Goal: Task Accomplishment & Management: Manage account settings

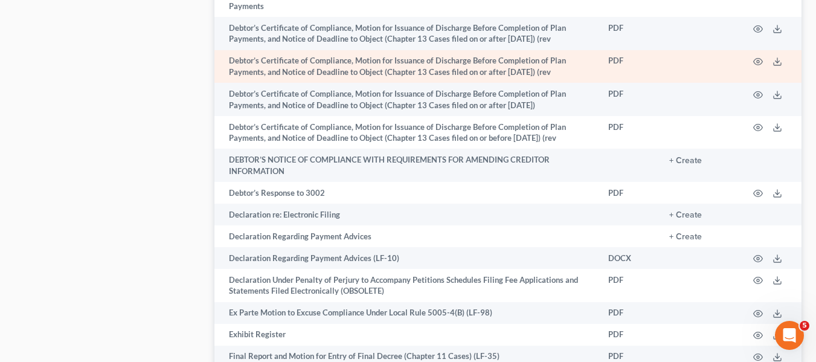
scroll to position [1584, 0]
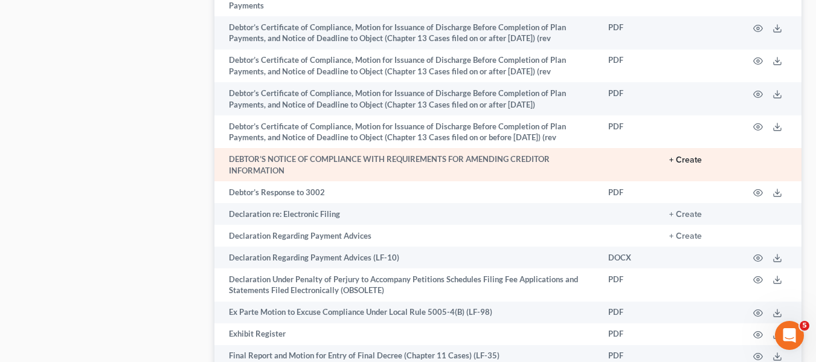
click at [692, 158] on button "+ Create" at bounding box center [685, 160] width 33 height 8
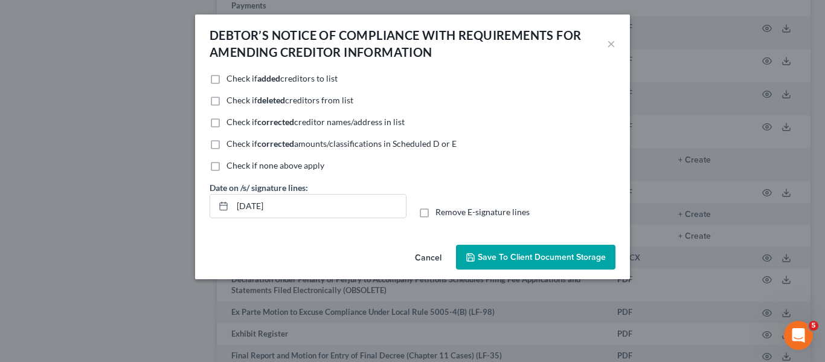
click at [227, 166] on label "Check if none above apply" at bounding box center [276, 165] width 98 height 12
click at [231, 166] on input "Check if none above apply" at bounding box center [235, 163] width 8 height 8
checkbox input "true"
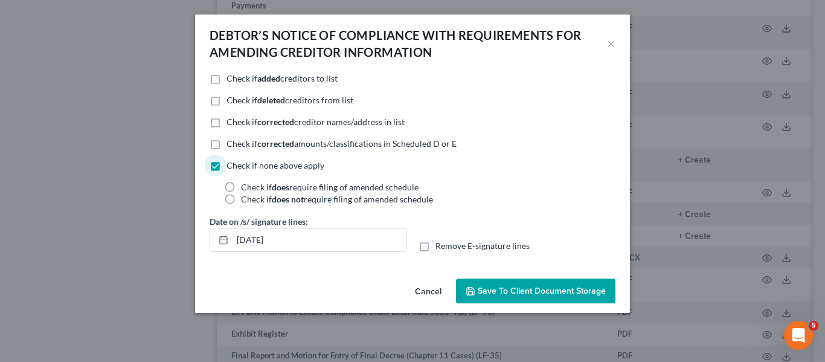
drag, startPoint x: 231, startPoint y: 185, endPoint x: 462, endPoint y: 217, distance: 233.7
click at [241, 185] on label "Check if does require filing of amended schedule" at bounding box center [330, 187] width 178 height 12
click at [246, 185] on input "Check if does require filing of amended schedule" at bounding box center [250, 185] width 8 height 8
radio input "true"
click at [553, 283] on button "Save to Client Document Storage" at bounding box center [535, 290] width 159 height 25
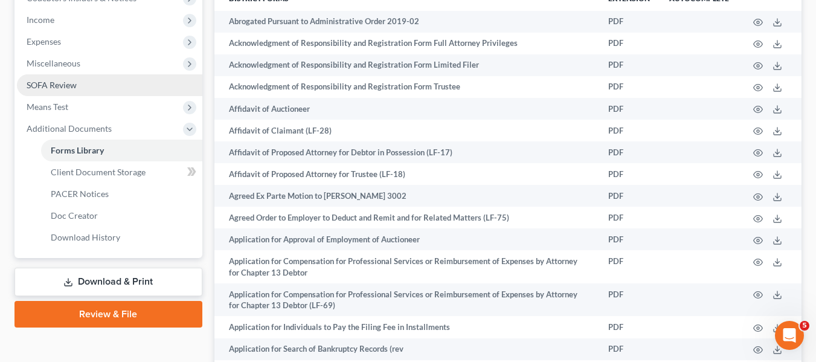
scroll to position [255, 0]
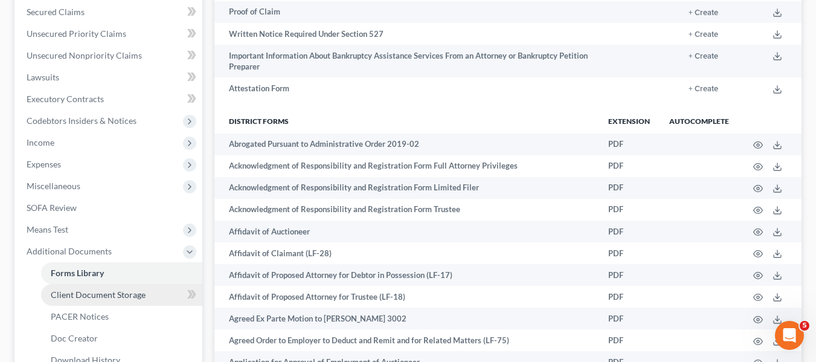
click at [95, 299] on span "Client Document Storage" at bounding box center [98, 294] width 95 height 10
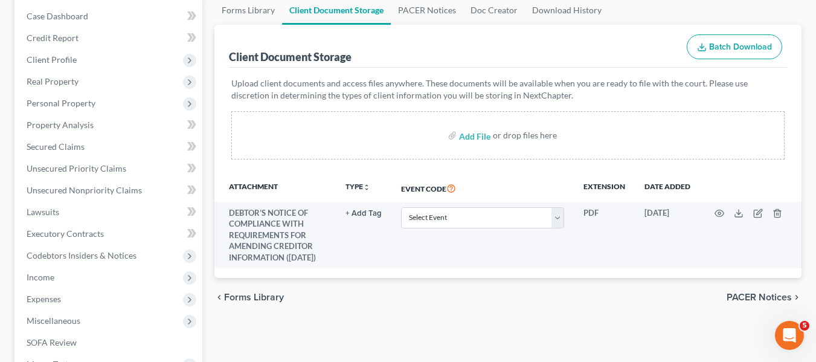
scroll to position [121, 0]
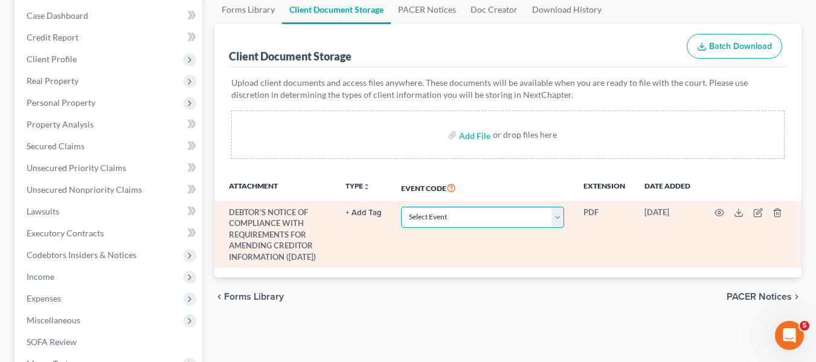
click at [484, 221] on select "Select Event 20 Largest Unsecured Creditors Affidavit Notice of Case Reassignme…" at bounding box center [482, 217] width 163 height 21
drag, startPoint x: 501, startPoint y: 255, endPoint x: 520, endPoint y: 251, distance: 19.1
click at [502, 255] on td "Select Event 20 Largest Unsecured Creditors Affidavit Notice of Case Reassignme…" at bounding box center [482, 234] width 182 height 66
click at [738, 213] on polyline at bounding box center [739, 213] width 4 height 2
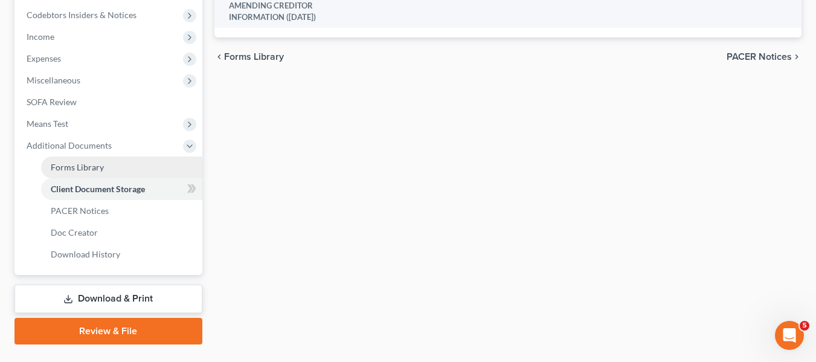
scroll to position [389, 0]
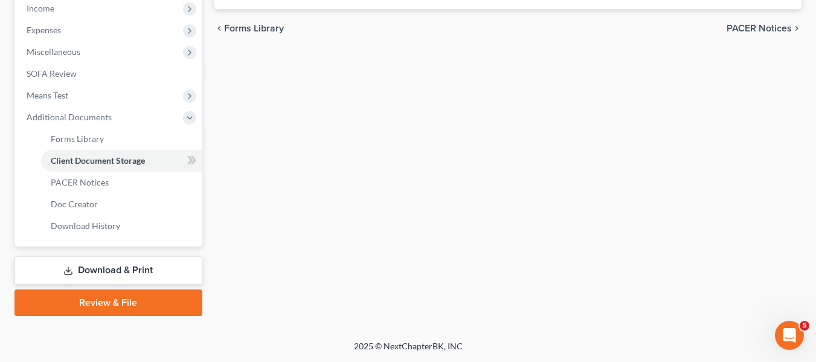
click at [111, 268] on link "Download & Print" at bounding box center [108, 270] width 188 height 28
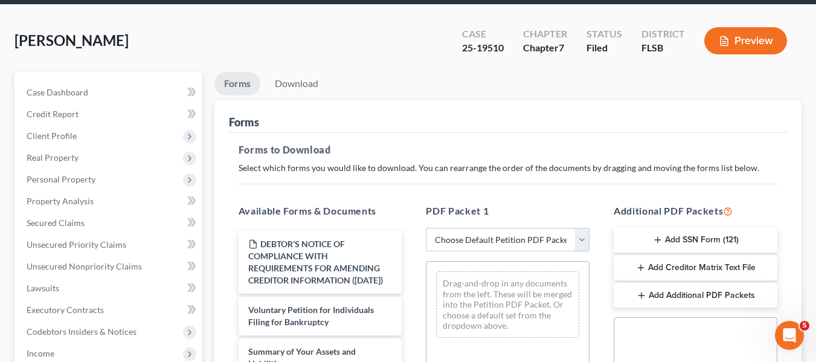
scroll to position [121, 0]
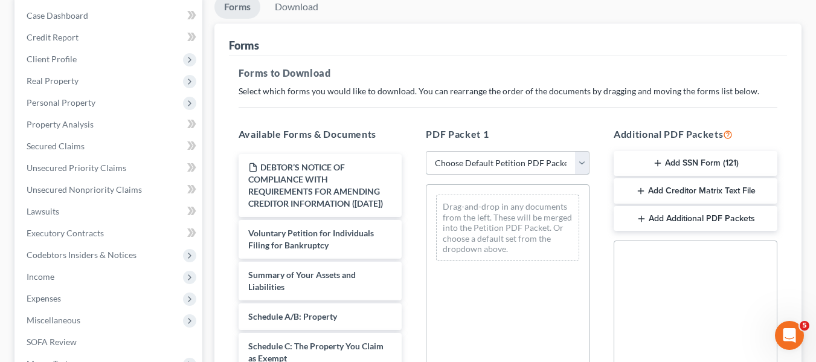
click at [496, 165] on select "Choose Default Petition PDF Packet Complete Bankruptcy Petition (all forms and …" at bounding box center [508, 163] width 164 height 24
click at [426, 151] on select "Choose Default Petition PDF Packet Complete Bankruptcy Petition (all forms and …" at bounding box center [508, 163] width 164 height 24
click at [509, 164] on select "Choose Default Petition PDF Packet Complete Bankruptcy Petition (all forms and …" at bounding box center [508, 163] width 164 height 24
select select "0"
click at [426, 151] on select "Choose Default Petition PDF Packet Complete Bankruptcy Petition (all forms and …" at bounding box center [508, 163] width 164 height 24
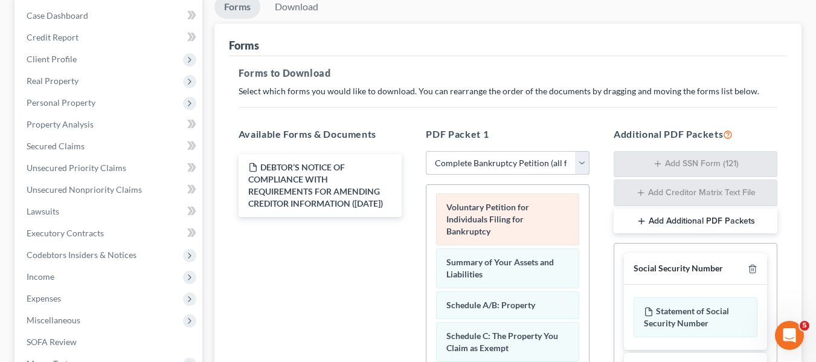
scroll to position [0, 0]
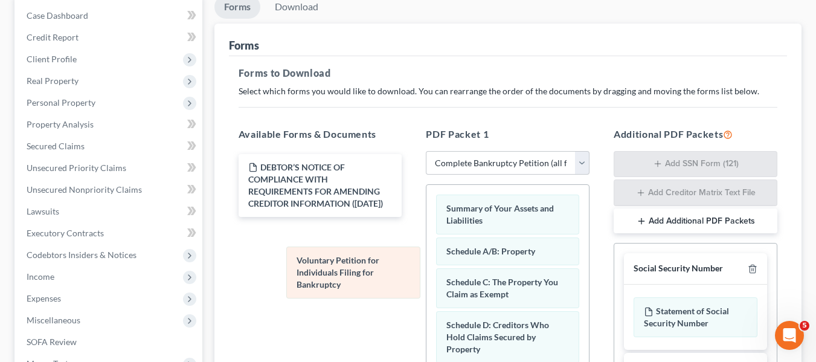
drag, startPoint x: 486, startPoint y: 220, endPoint x: 312, endPoint y: 268, distance: 180.2
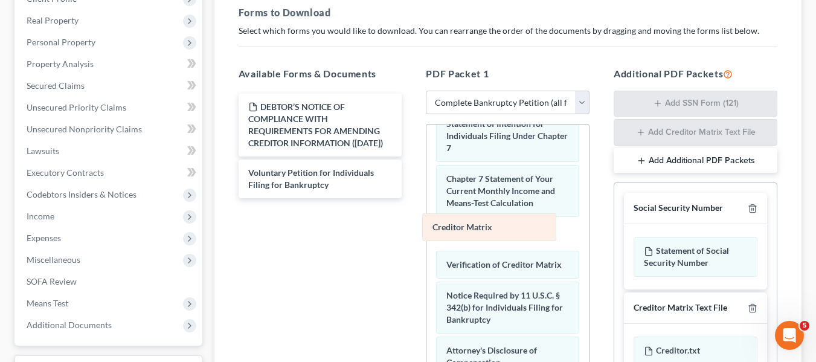
scroll to position [465, 0]
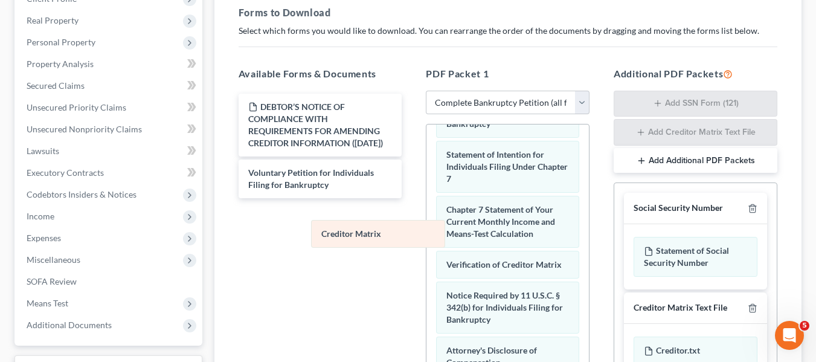
drag, startPoint x: 484, startPoint y: 225, endPoint x: 349, endPoint y: 240, distance: 136.2
click at [426, 240] on div "Creditor Matrix Summary of Your Assets and Liabilities Schedule A/B: Property S…" at bounding box center [507, 69] width 162 height 772
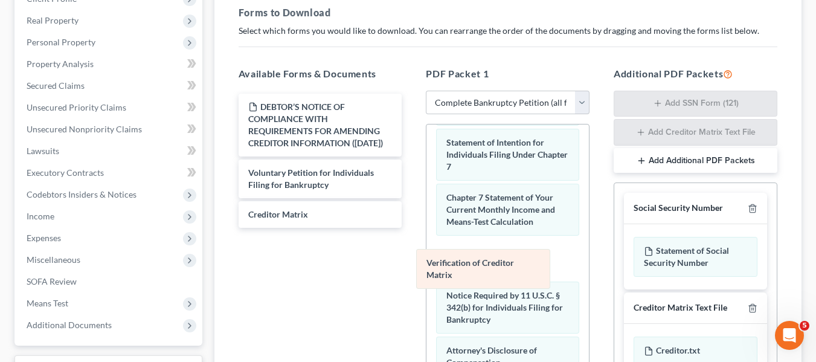
scroll to position [422, 0]
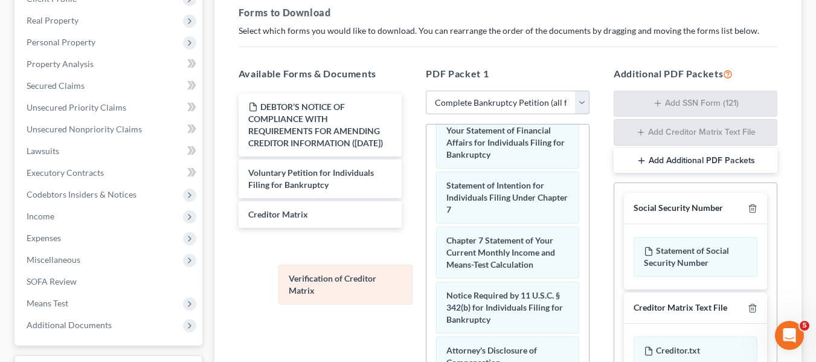
drag, startPoint x: 493, startPoint y: 258, endPoint x: 309, endPoint y: 280, distance: 185.5
click at [426, 280] on div "Verification of Creditor Matrix Summary of Your Assets and Liabilities Schedule…" at bounding box center [507, 84] width 162 height 741
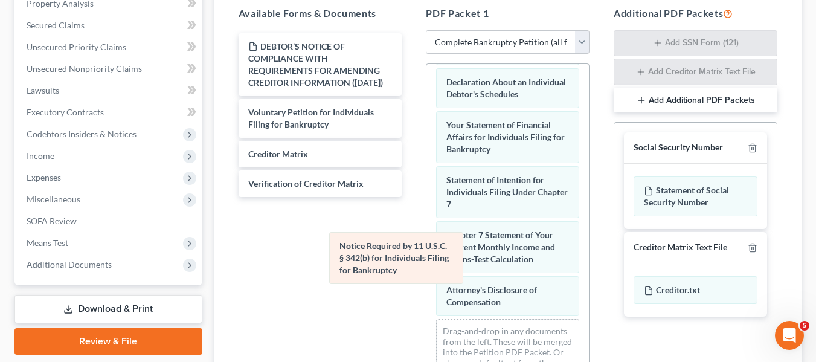
scroll to position [367, 0]
drag, startPoint x: 484, startPoint y: 241, endPoint x: 297, endPoint y: 241, distance: 187.3
click at [426, 241] on div "Notice Required by 11 U.S.C. § 342(b) for Individuals Filing for Bankruptcy Sum…" at bounding box center [507, 52] width 162 height 686
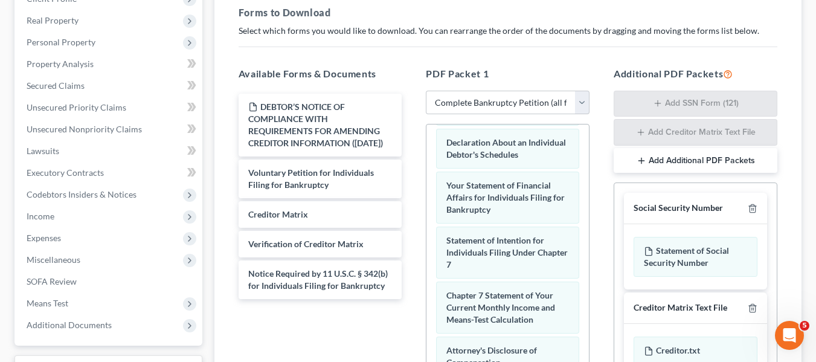
scroll to position [242, 0]
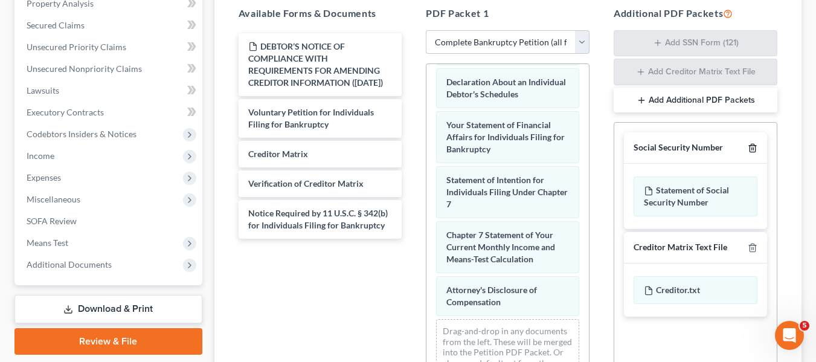
click at [753, 147] on icon "button" at bounding box center [753, 148] width 10 height 10
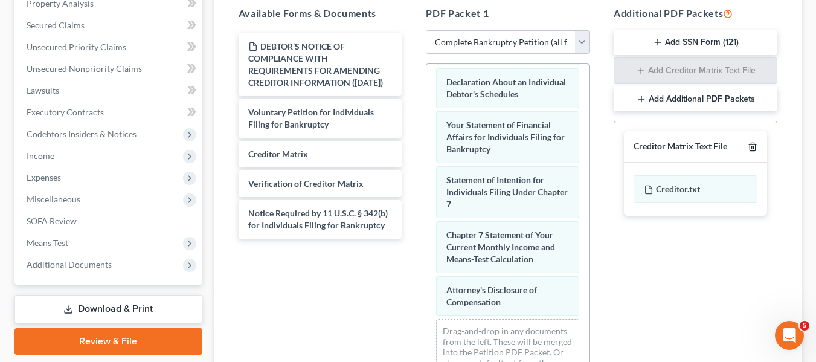
click at [753, 147] on icon "button" at bounding box center [753, 147] width 10 height 10
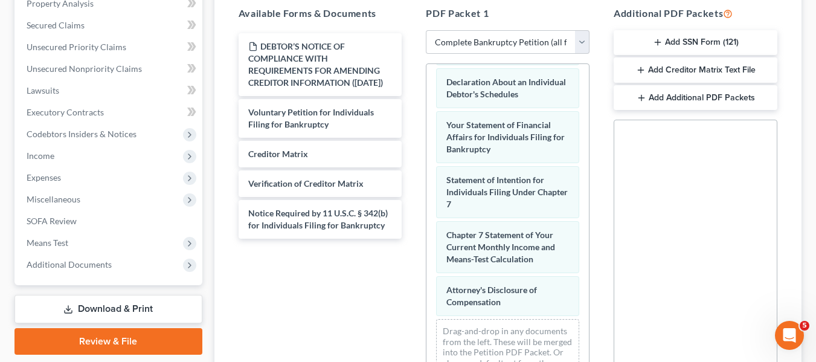
click at [680, 103] on button "Add Additional PDF Packets" at bounding box center [696, 97] width 164 height 25
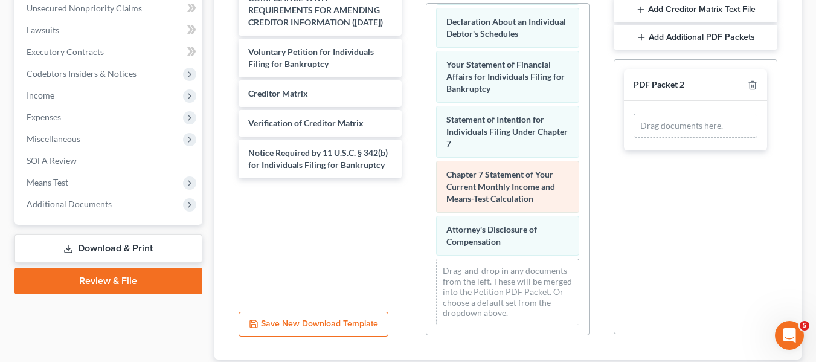
scroll to position [312, 0]
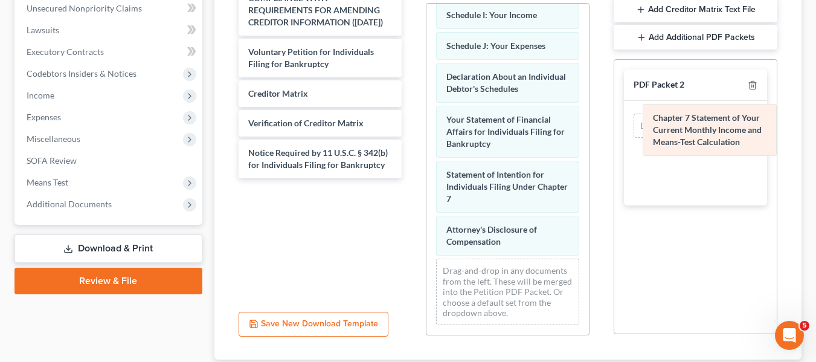
drag, startPoint x: 514, startPoint y: 193, endPoint x: 719, endPoint y: 137, distance: 212.4
click at [589, 137] on div "Chapter 7 Statement of Your Current Monthly Income and Means-Test Calculation S…" at bounding box center [507, 18] width 162 height 631
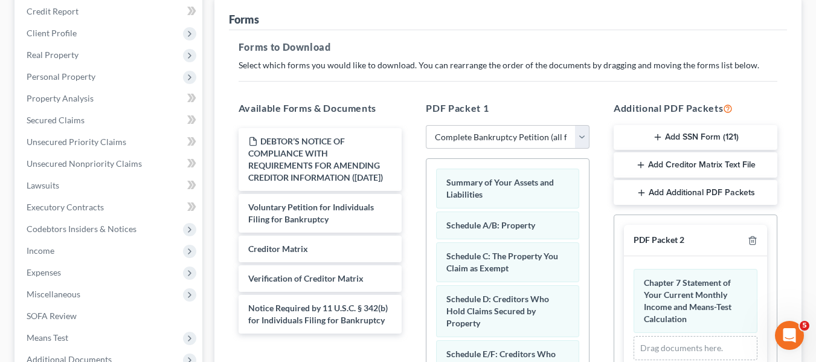
scroll to position [384, 0]
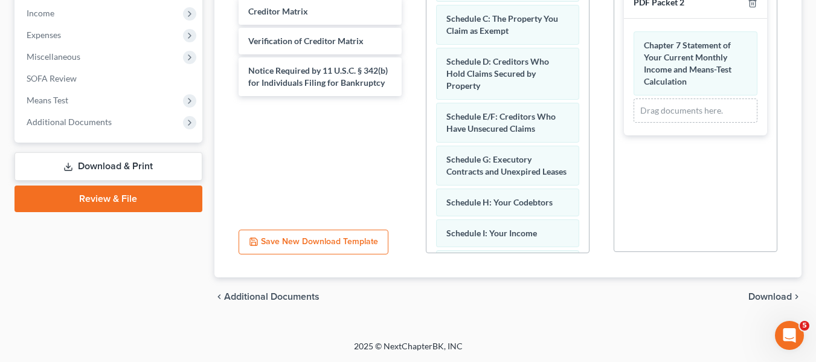
click at [782, 301] on span "Download" at bounding box center [769, 297] width 43 height 10
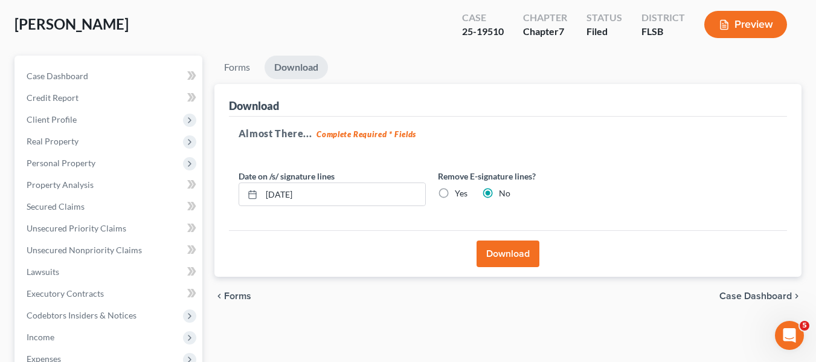
scroll to position [121, 0]
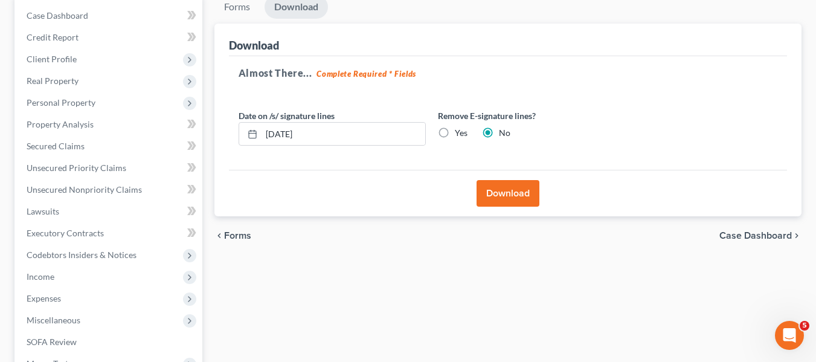
click at [512, 190] on button "Download" at bounding box center [508, 193] width 63 height 27
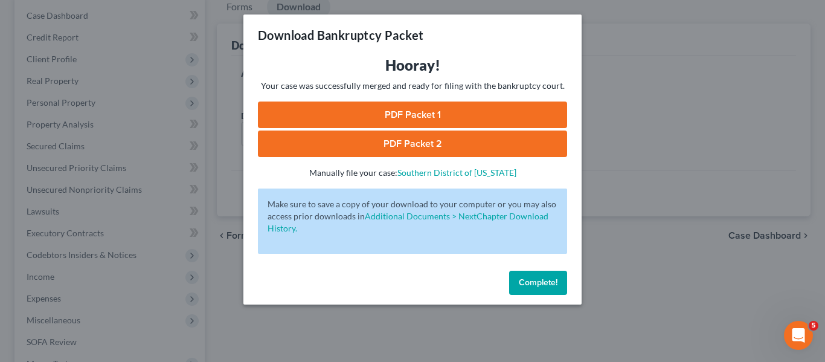
click at [425, 115] on link "PDF Packet 1" at bounding box center [412, 114] width 309 height 27
click at [541, 291] on button "Complete!" at bounding box center [538, 283] width 58 height 24
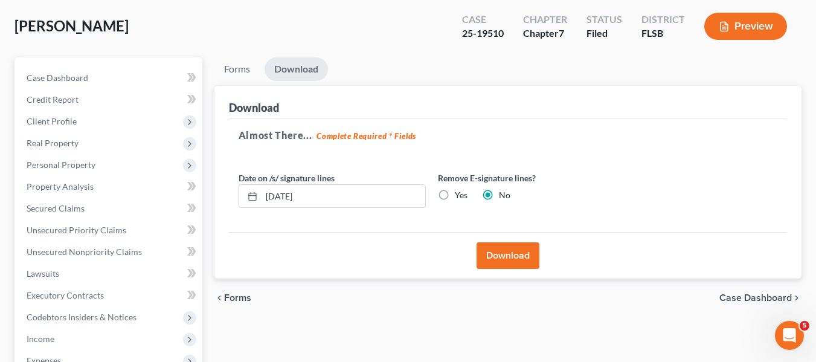
scroll to position [0, 0]
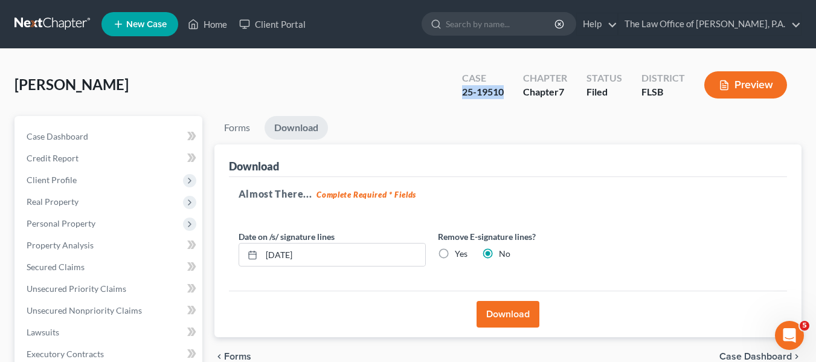
drag, startPoint x: 506, startPoint y: 88, endPoint x: 463, endPoint y: 91, distance: 43.0
click at [463, 91] on div "Case 25-19510" at bounding box center [482, 86] width 61 height 36
copy div "25-19510"
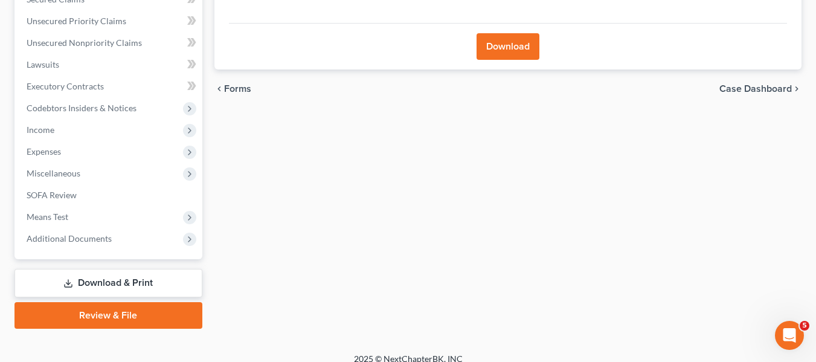
scroll to position [280, 0]
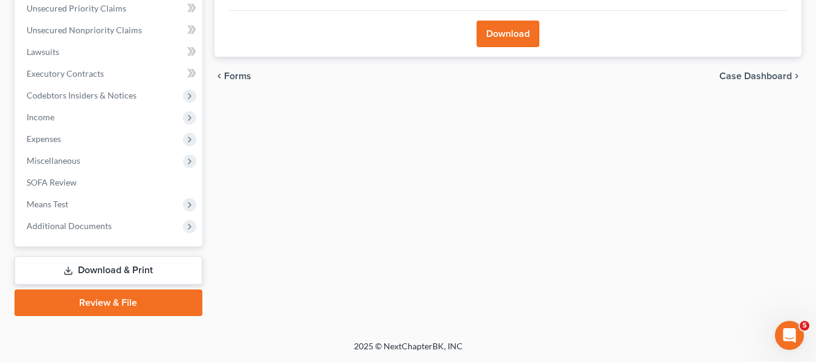
click at [116, 266] on link "Download & Print" at bounding box center [108, 270] width 188 height 28
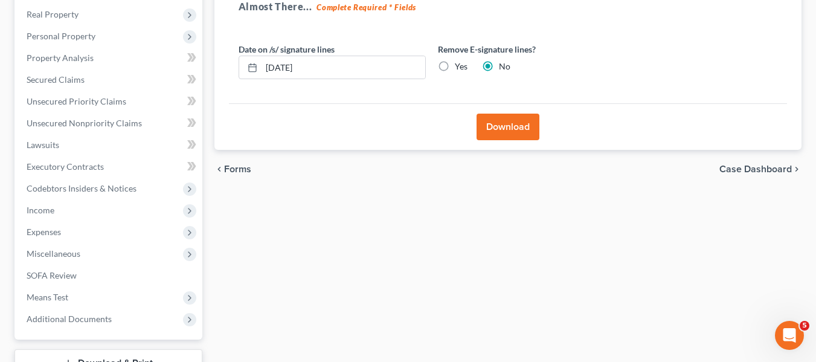
scroll to position [39, 0]
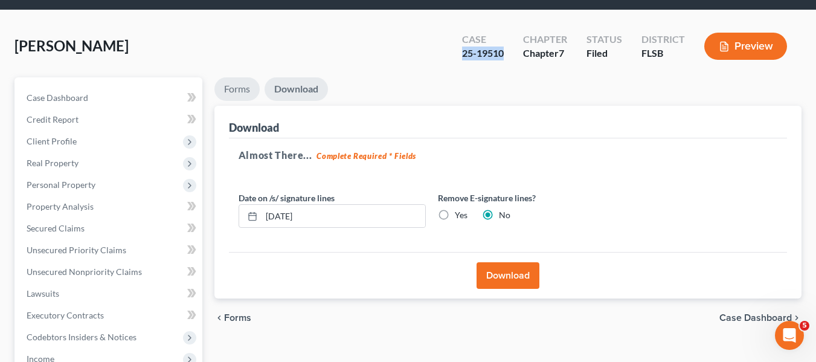
click at [239, 93] on link "Forms" at bounding box center [236, 89] width 45 height 24
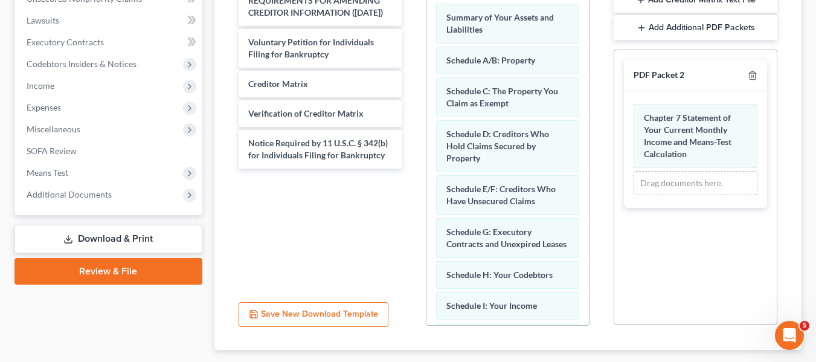
scroll to position [203, 0]
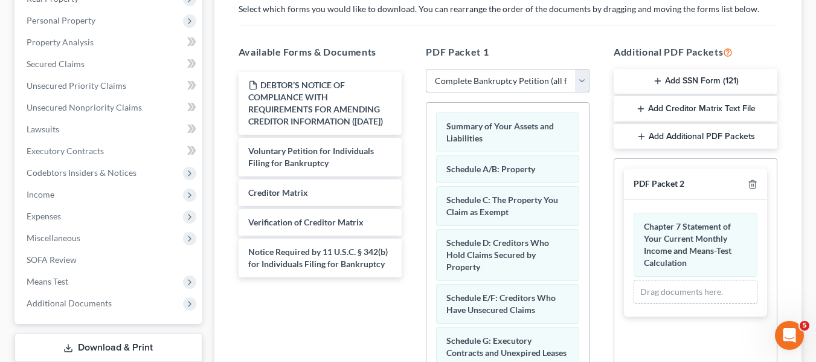
click at [529, 80] on select "Choose Default Petition PDF Packet Complete Bankruptcy Petition (all forms and …" at bounding box center [508, 81] width 164 height 24
select select
click at [426, 69] on select "Choose Default Petition PDF Packet Complete Bankruptcy Petition (all forms and …" at bounding box center [508, 81] width 164 height 24
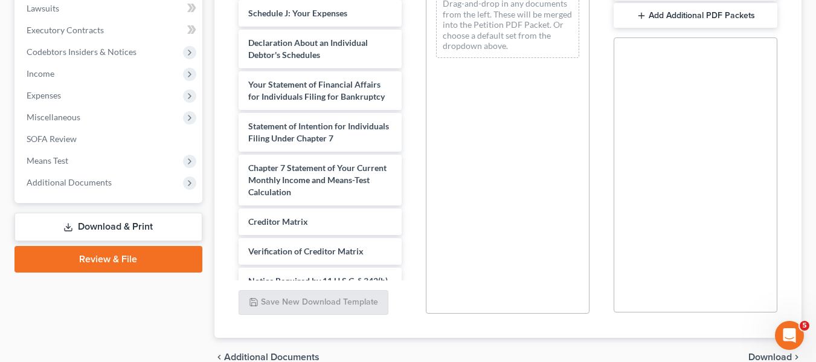
scroll to position [378, 0]
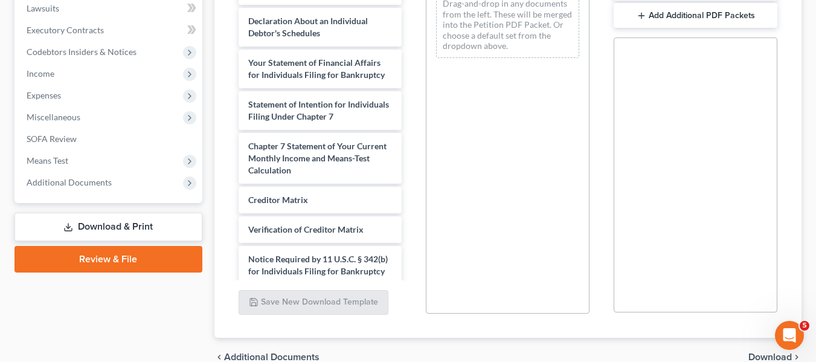
click at [739, 16] on button "Add Additional PDF Packets" at bounding box center [696, 15] width 164 height 25
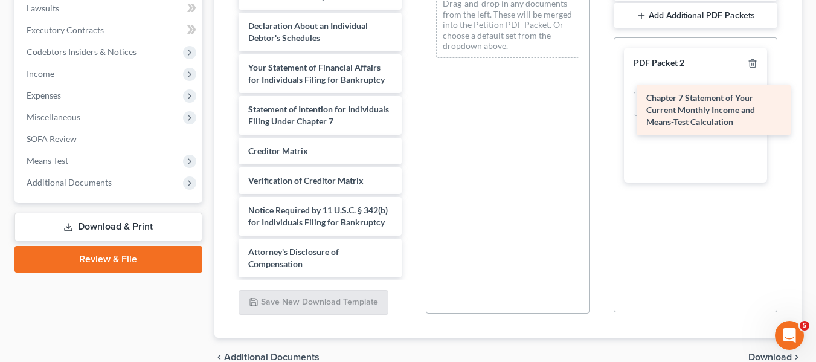
drag, startPoint x: 334, startPoint y: 185, endPoint x: 727, endPoint y: 109, distance: 400.0
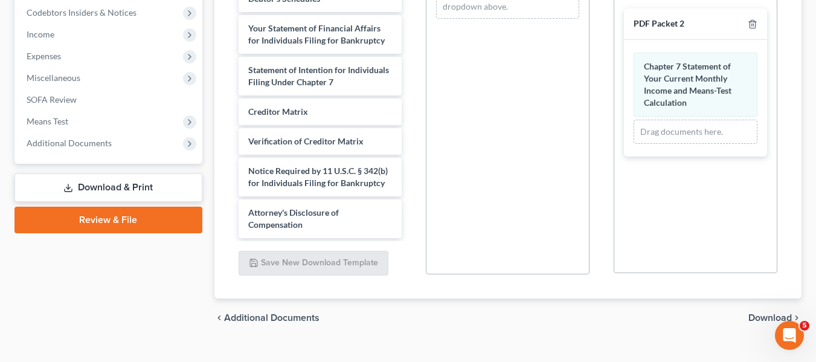
scroll to position [384, 0]
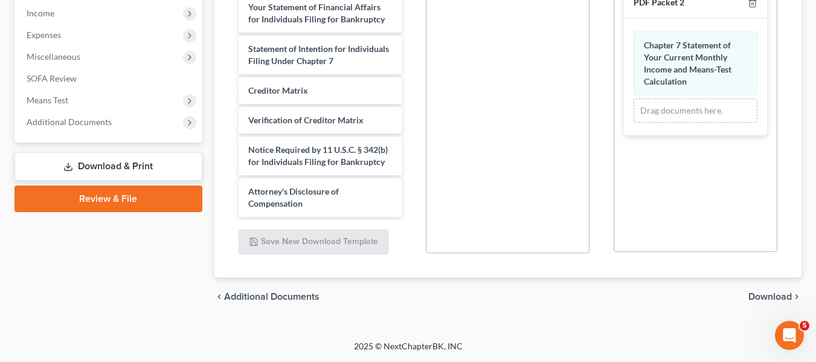
click at [783, 296] on span "Download" at bounding box center [769, 297] width 43 height 10
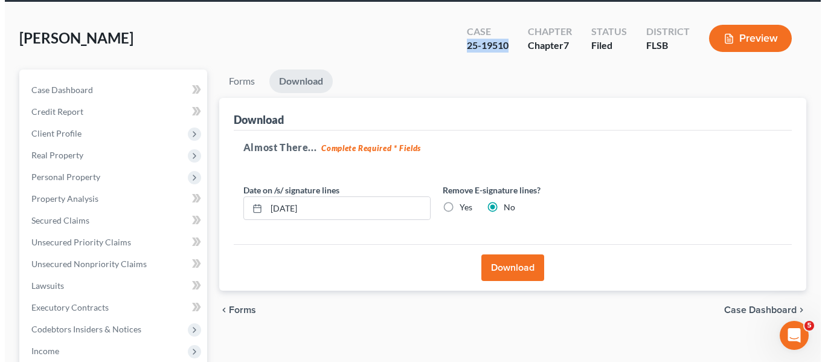
scroll to position [60, 0]
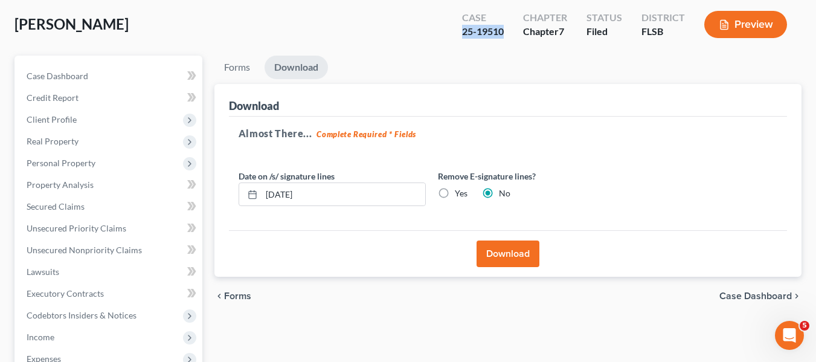
click at [504, 253] on button "Download" at bounding box center [508, 253] width 63 height 27
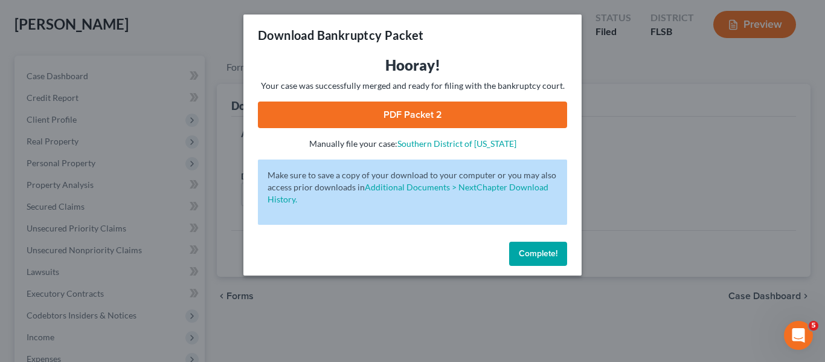
click at [424, 109] on link "PDF Packet 2" at bounding box center [412, 114] width 309 height 27
click at [536, 249] on span "Complete!" at bounding box center [538, 253] width 39 height 10
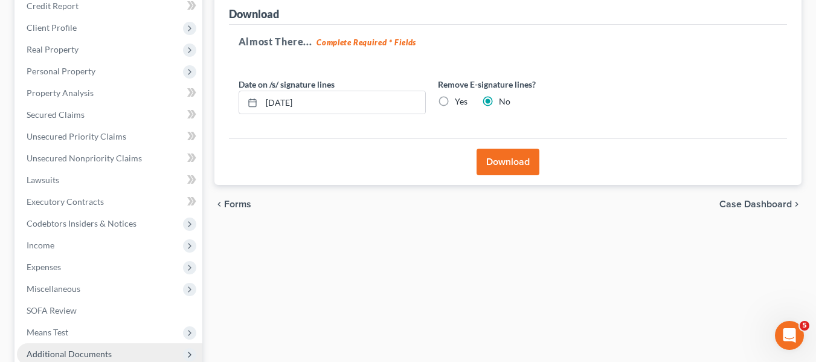
scroll to position [280, 0]
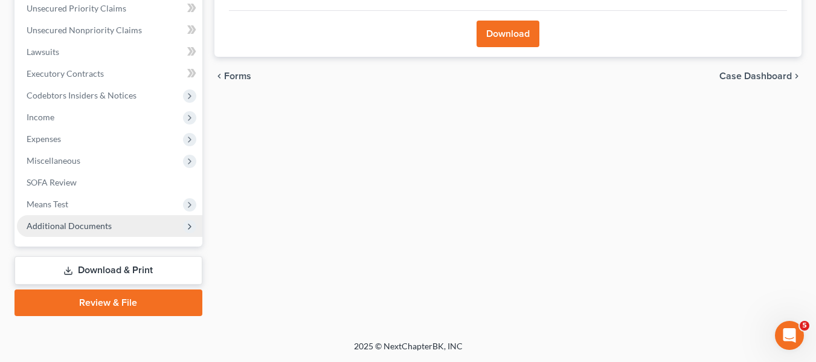
click at [68, 225] on span "Additional Documents" at bounding box center [69, 225] width 85 height 10
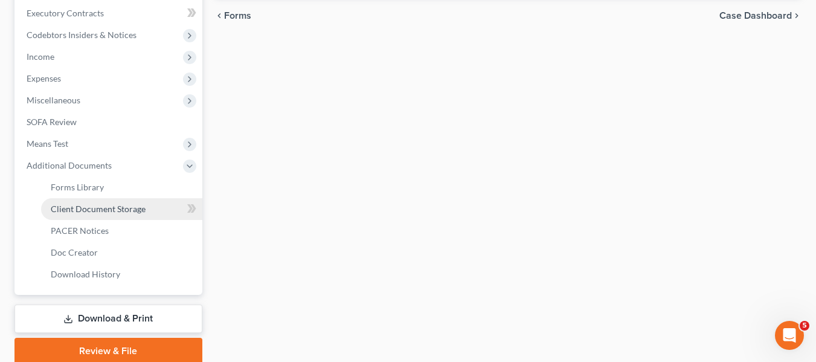
click at [106, 215] on link "Client Document Storage" at bounding box center [121, 209] width 161 height 22
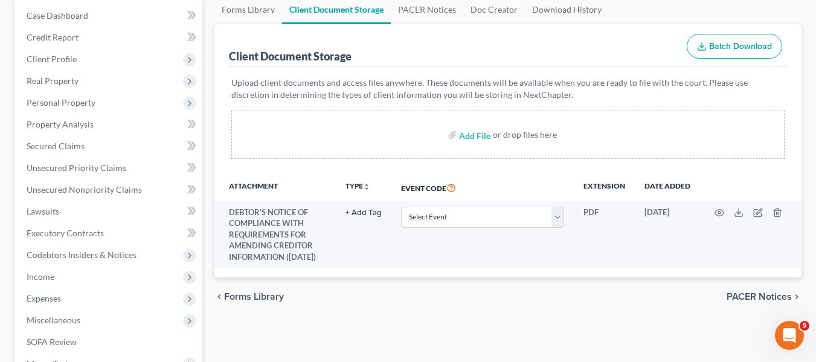
scroll to position [302, 0]
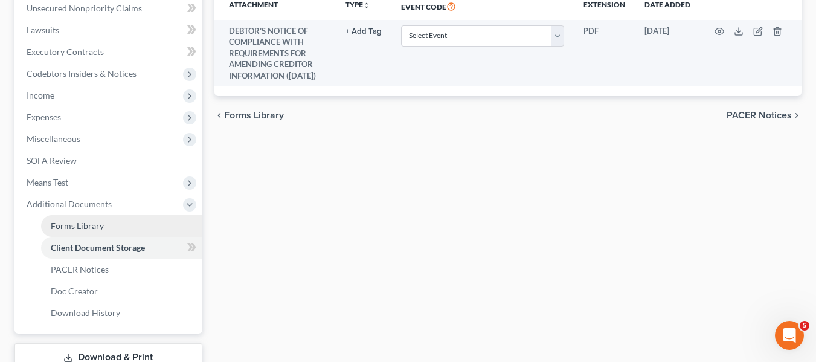
click at [89, 231] on link "Forms Library" at bounding box center [121, 226] width 161 height 22
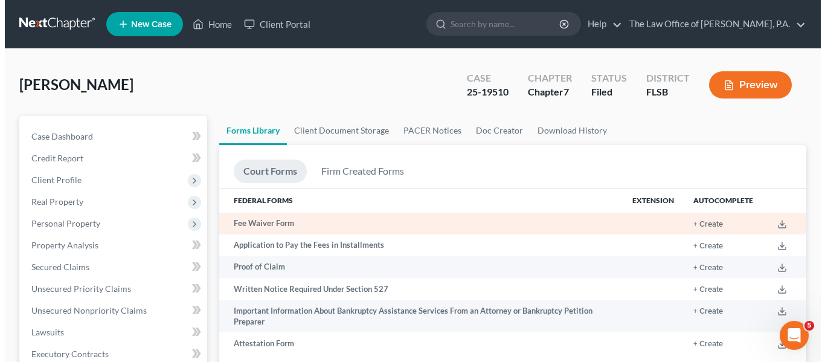
scroll to position [1638, 0]
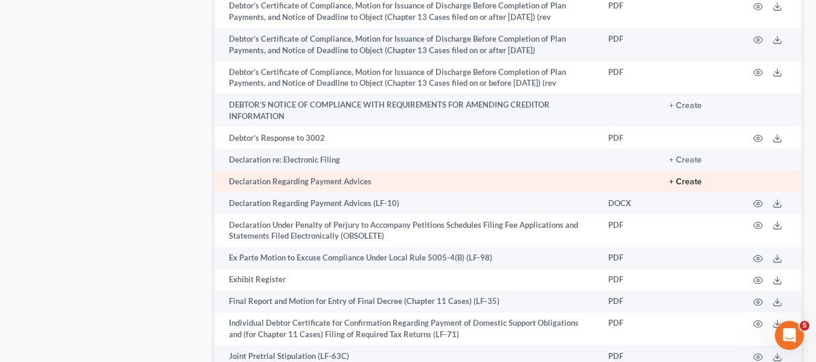
click at [687, 181] on button "+ Create" at bounding box center [685, 182] width 33 height 8
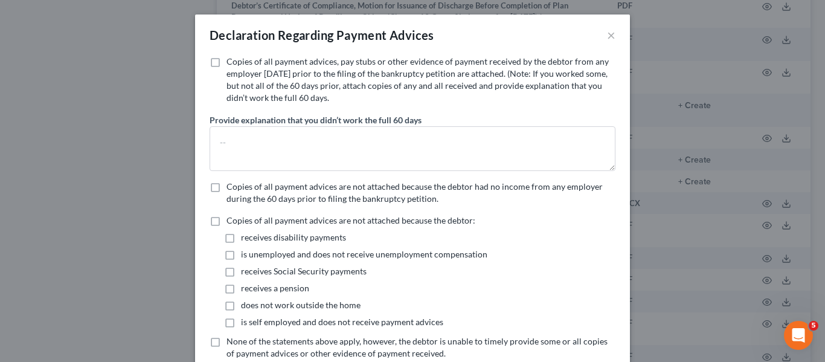
click at [227, 66] on label "Copies of all payment advices, pay stubs or other evidence of payment received …" at bounding box center [421, 80] width 389 height 48
click at [231, 63] on input "Copies of all payment advices, pay stubs or other evidence of payment received …" at bounding box center [235, 60] width 8 height 8
click at [227, 64] on label "Copies of all payment advices, pay stubs or other evidence of payment received …" at bounding box center [421, 80] width 389 height 48
click at [231, 63] on input "Copies of all payment advices, pay stubs or other evidence of payment received …" at bounding box center [235, 60] width 8 height 8
click at [227, 62] on label "Copies of all payment advices, pay stubs or other evidence of payment received …" at bounding box center [421, 80] width 389 height 48
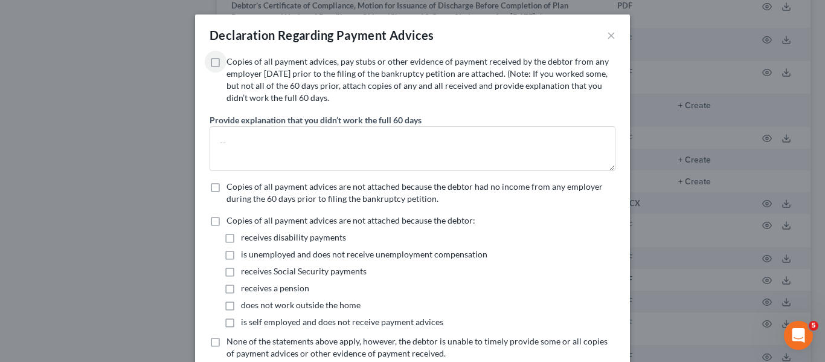
click at [231, 62] on input "Copies of all payment advices, pay stubs or other evidence of payment received …" at bounding box center [235, 60] width 8 height 8
checkbox input "true"
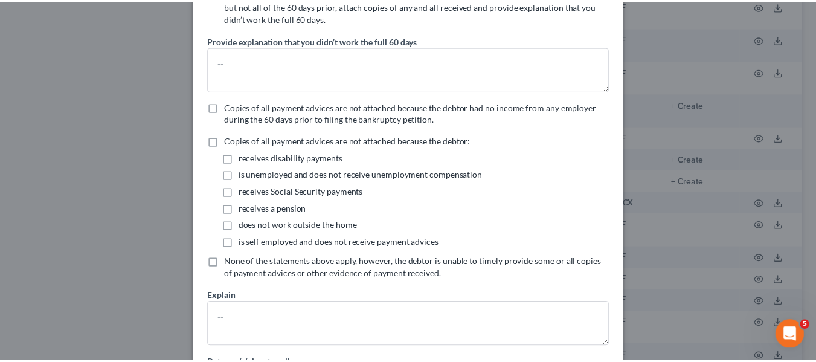
scroll to position [187, 0]
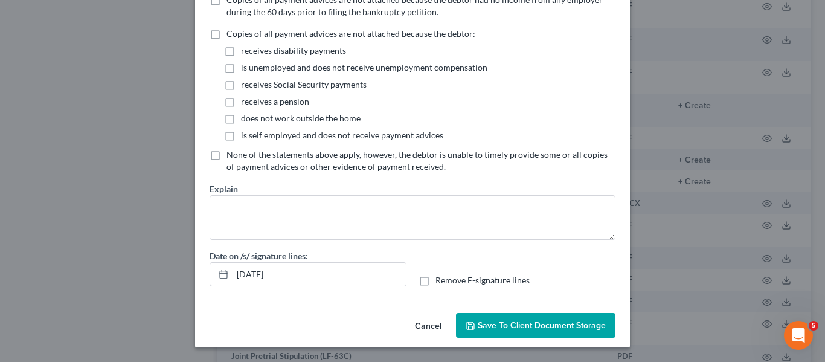
click at [508, 322] on span "Save to Client Document Storage" at bounding box center [542, 325] width 128 height 10
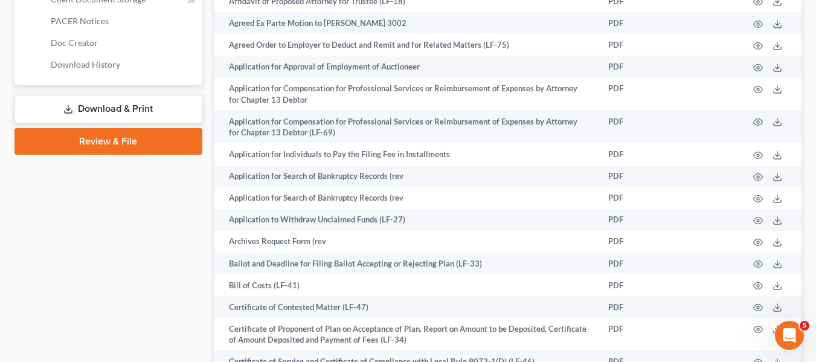
scroll to position [309, 0]
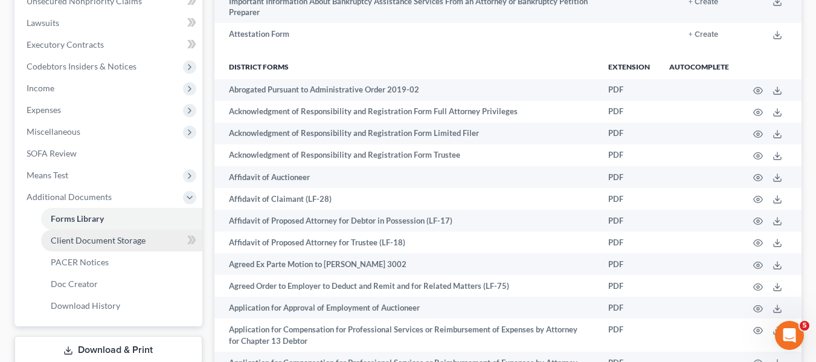
click at [136, 242] on span "Client Document Storage" at bounding box center [98, 240] width 95 height 10
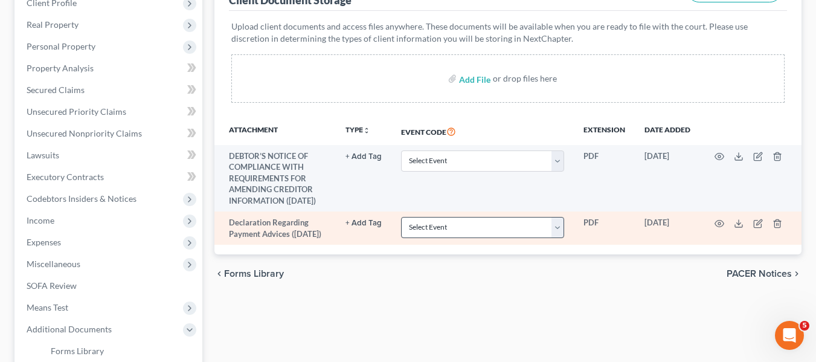
scroll to position [181, 0]
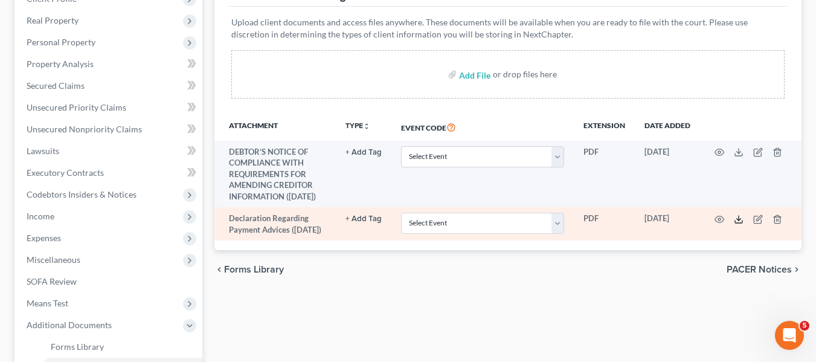
click at [735, 224] on icon at bounding box center [739, 219] width 10 height 10
